Goal: Task Accomplishment & Management: Manage account settings

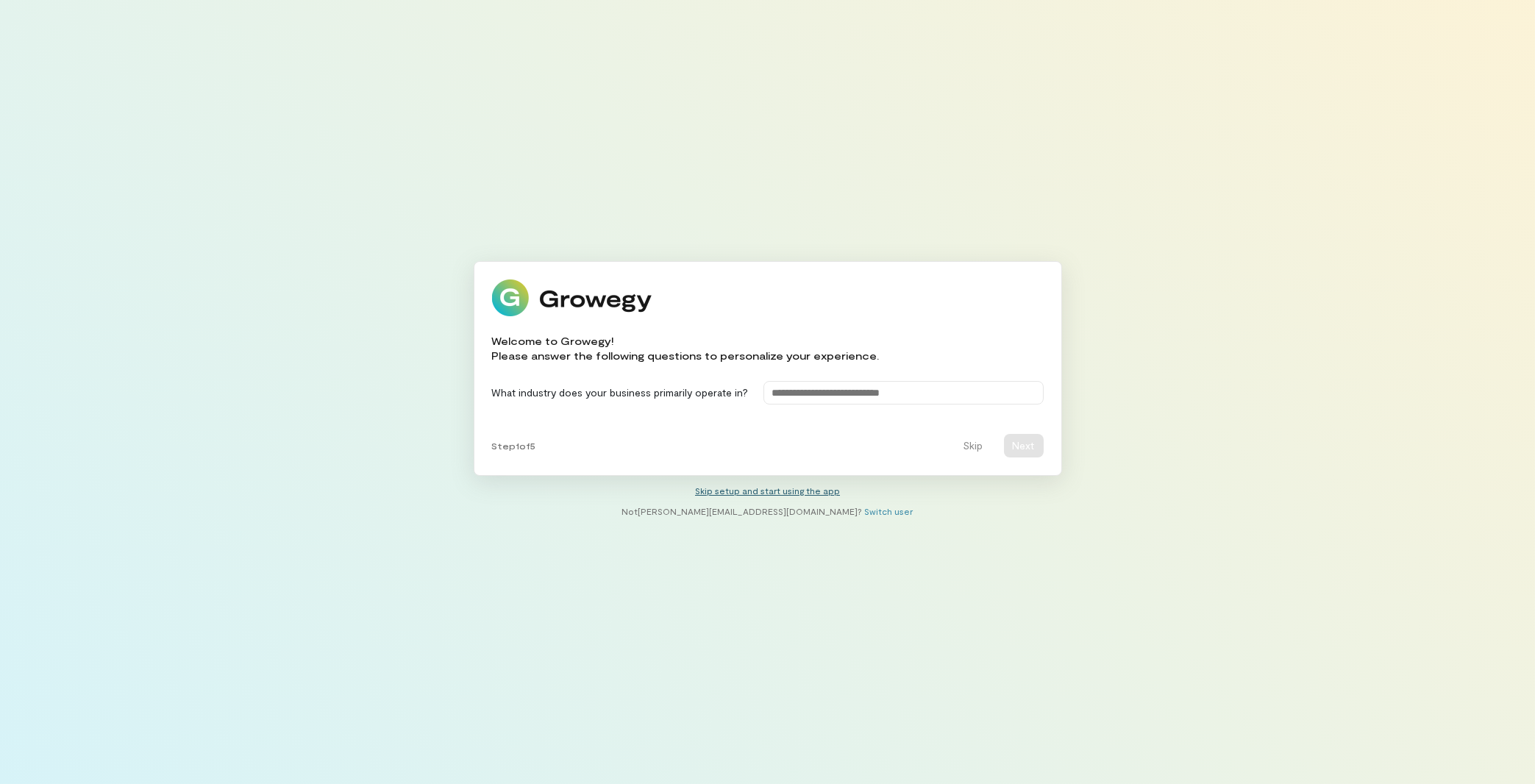
click at [724, 491] on link "Skip setup and start using the app" at bounding box center [768, 491] width 145 height 10
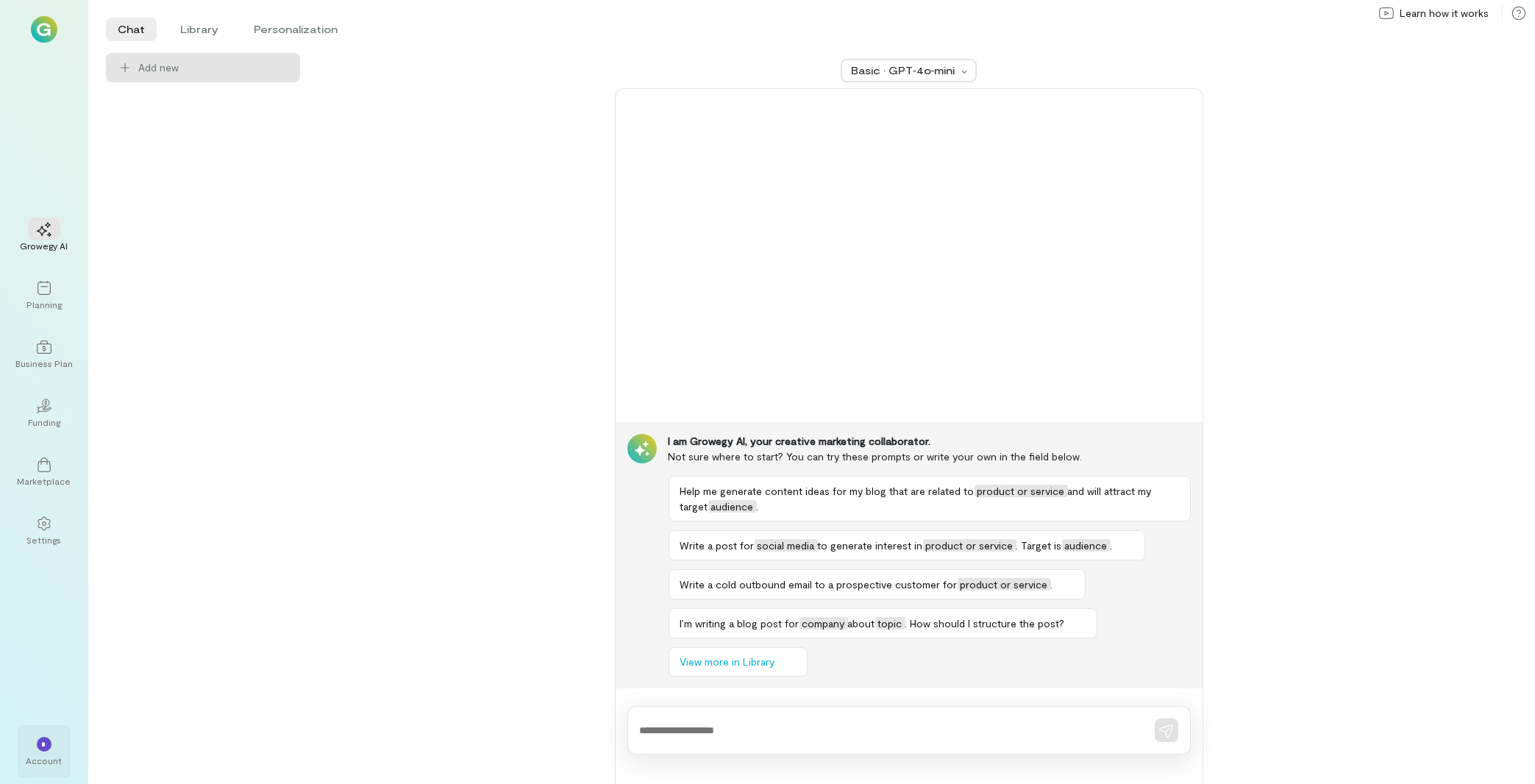
click at [70, 746] on div "* Account" at bounding box center [44, 751] width 53 height 53
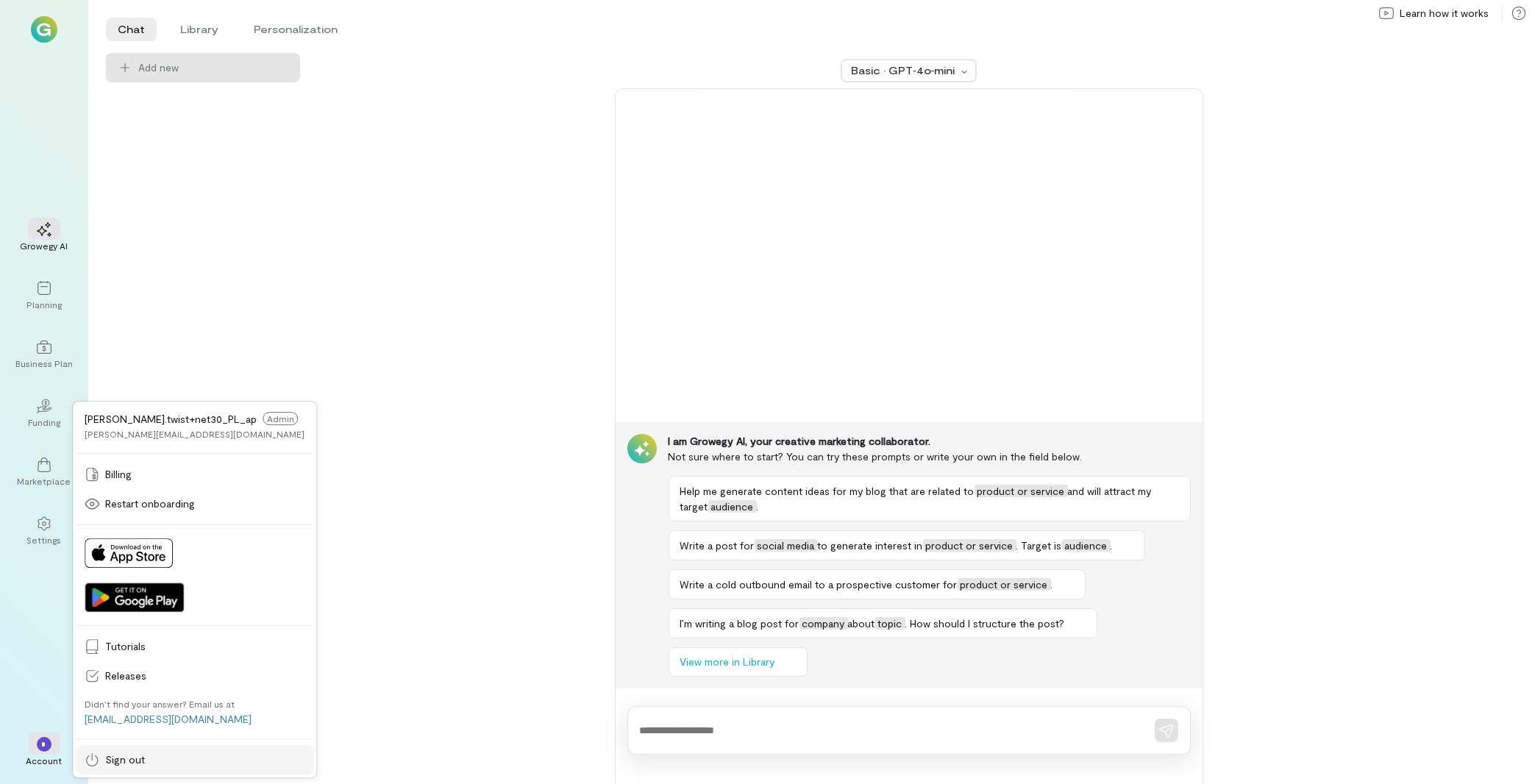
click at [132, 760] on span "Sign out" at bounding box center [205, 759] width 199 height 14
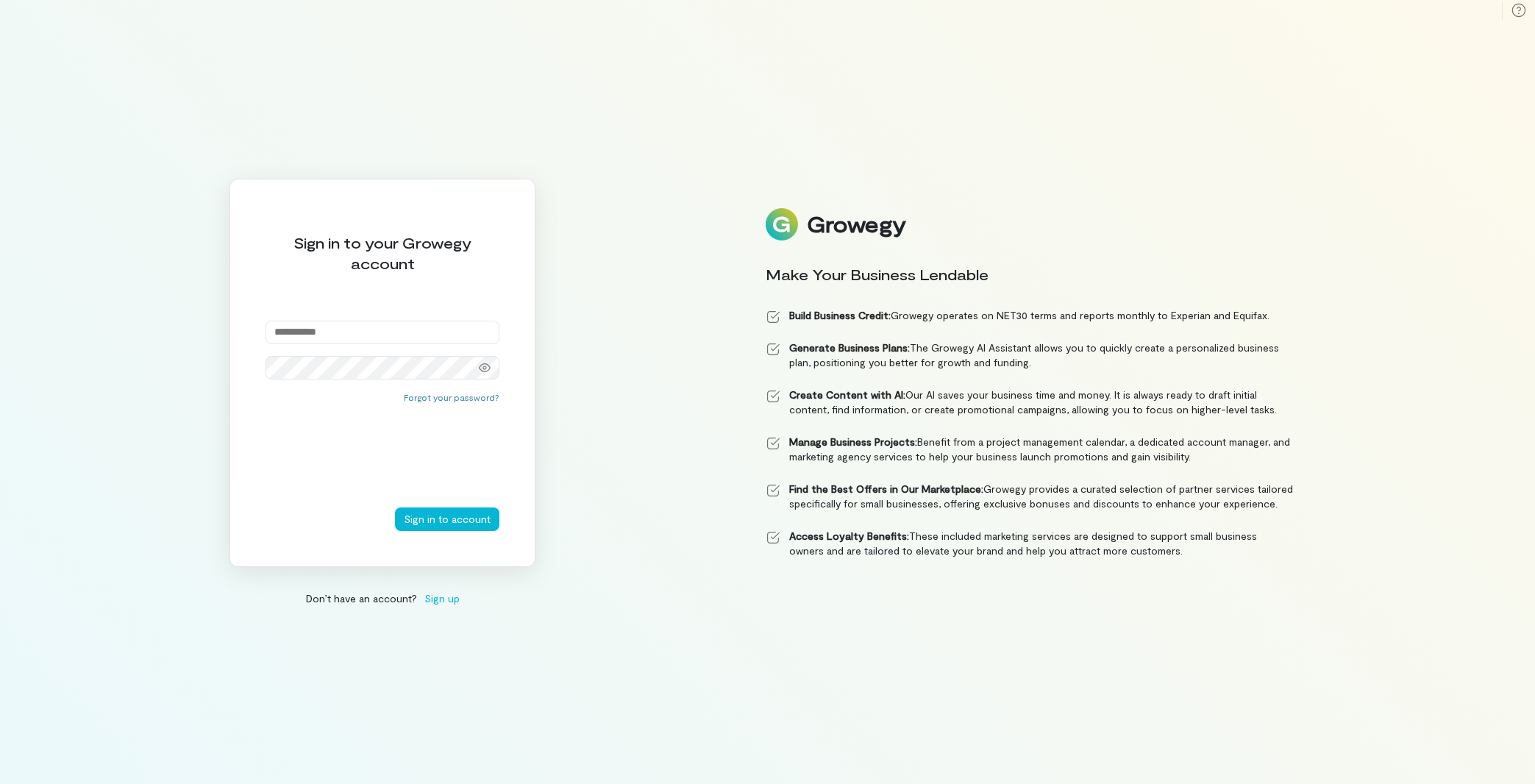
click at [396, 336] on input "email" at bounding box center [382, 332] width 234 height 24
type input "**********"
click at [417, 520] on button "Sign in to account" at bounding box center [447, 519] width 105 height 24
